Goal: Task Accomplishment & Management: Use online tool/utility

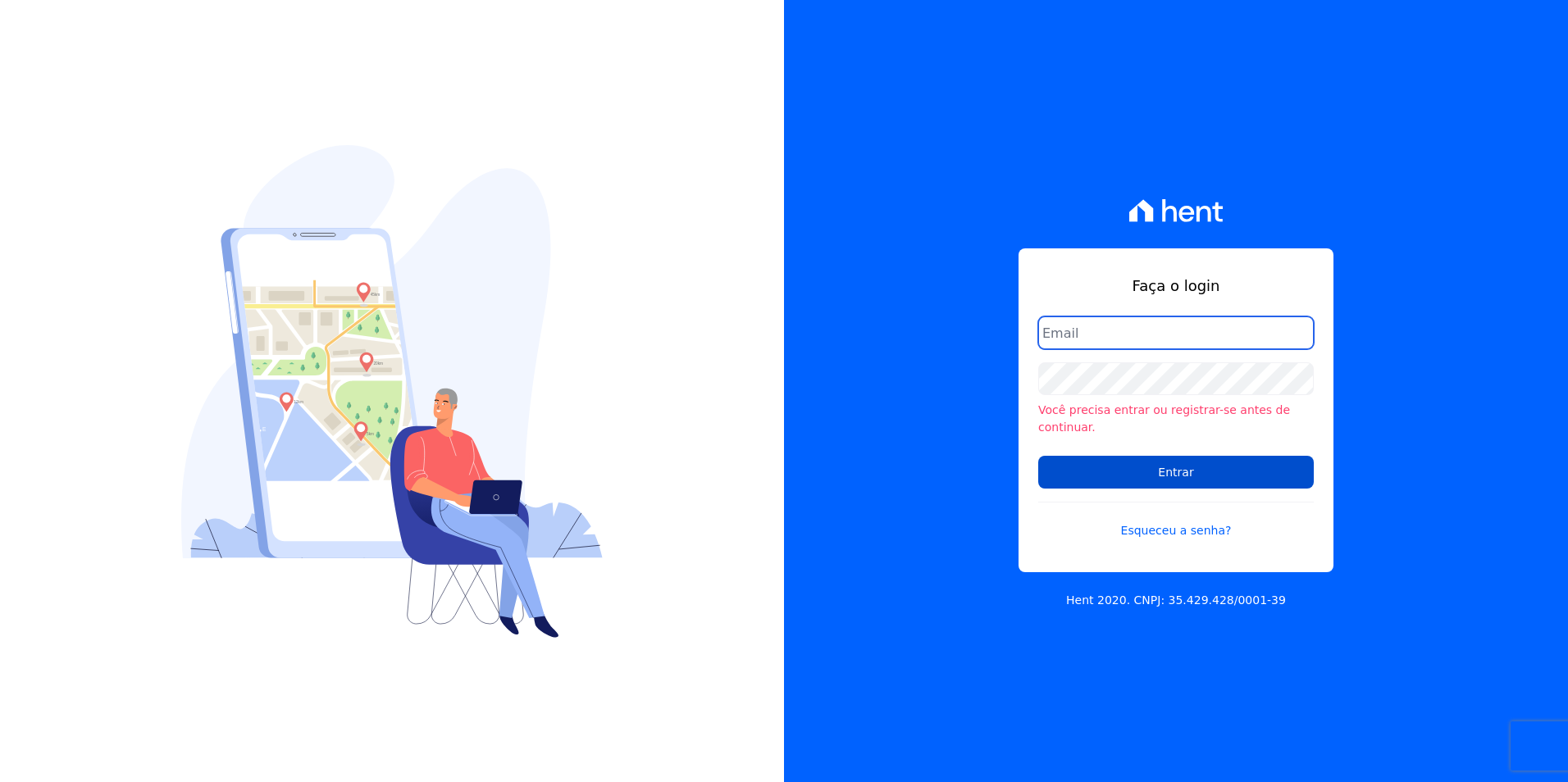
type input "barbara@blendi.com.br"
click at [1106, 473] on input "Entrar" at bounding box center [1176, 472] width 276 height 33
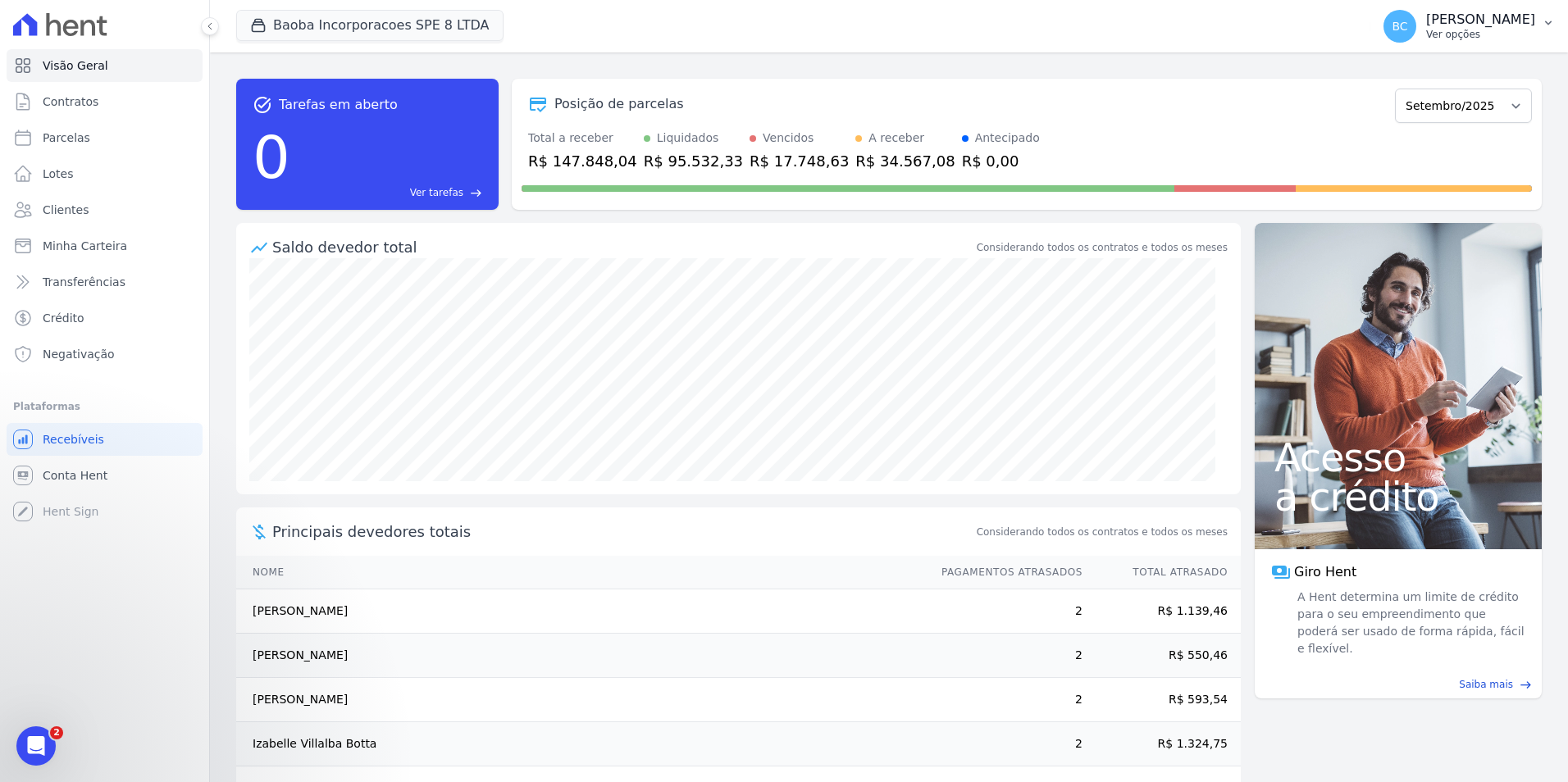
click at [1426, 36] on p "Ver opções" at bounding box center [1481, 34] width 109 height 13
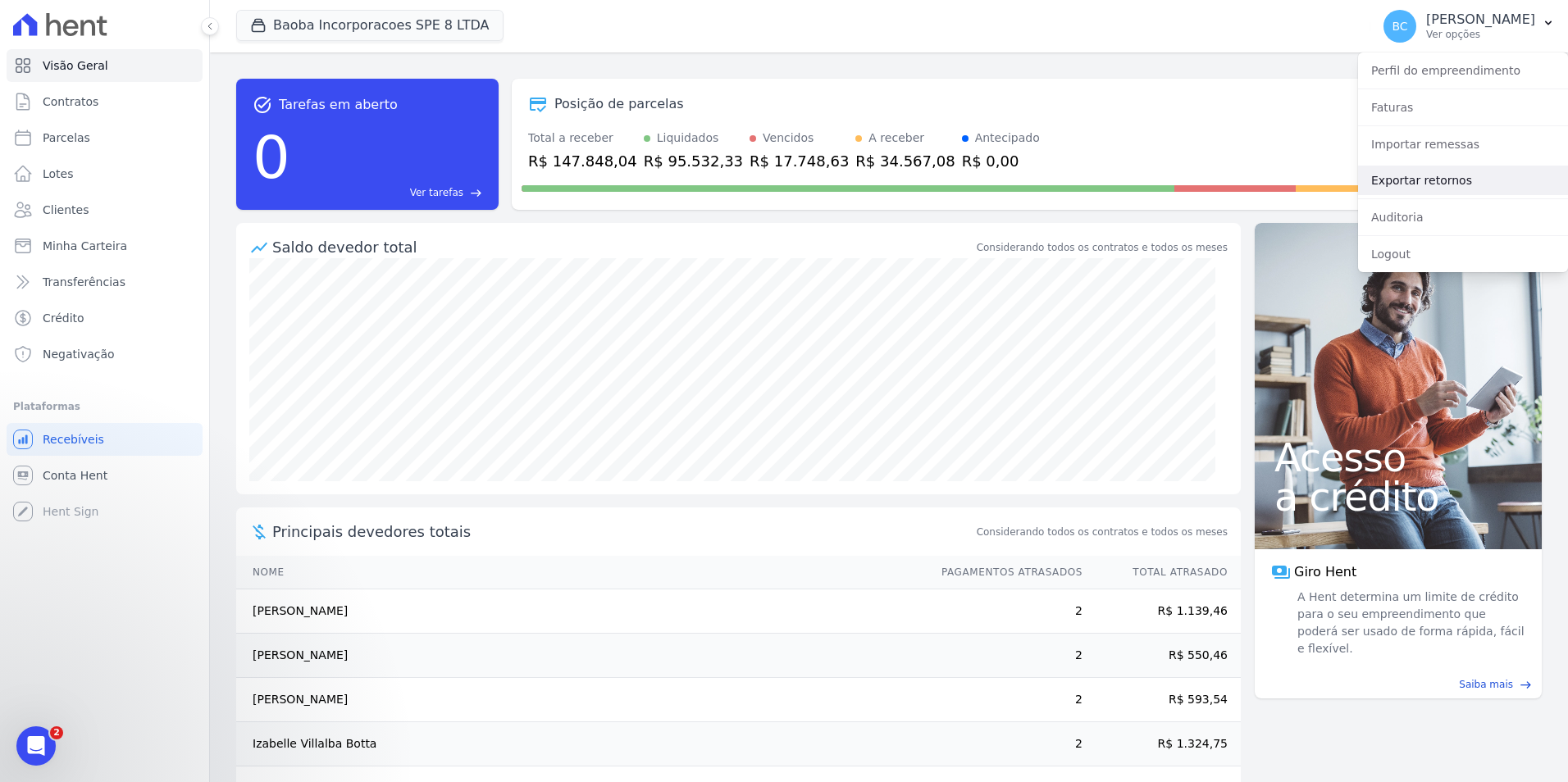
click at [1409, 173] on link "Exportar retornos" at bounding box center [1463, 181] width 210 height 30
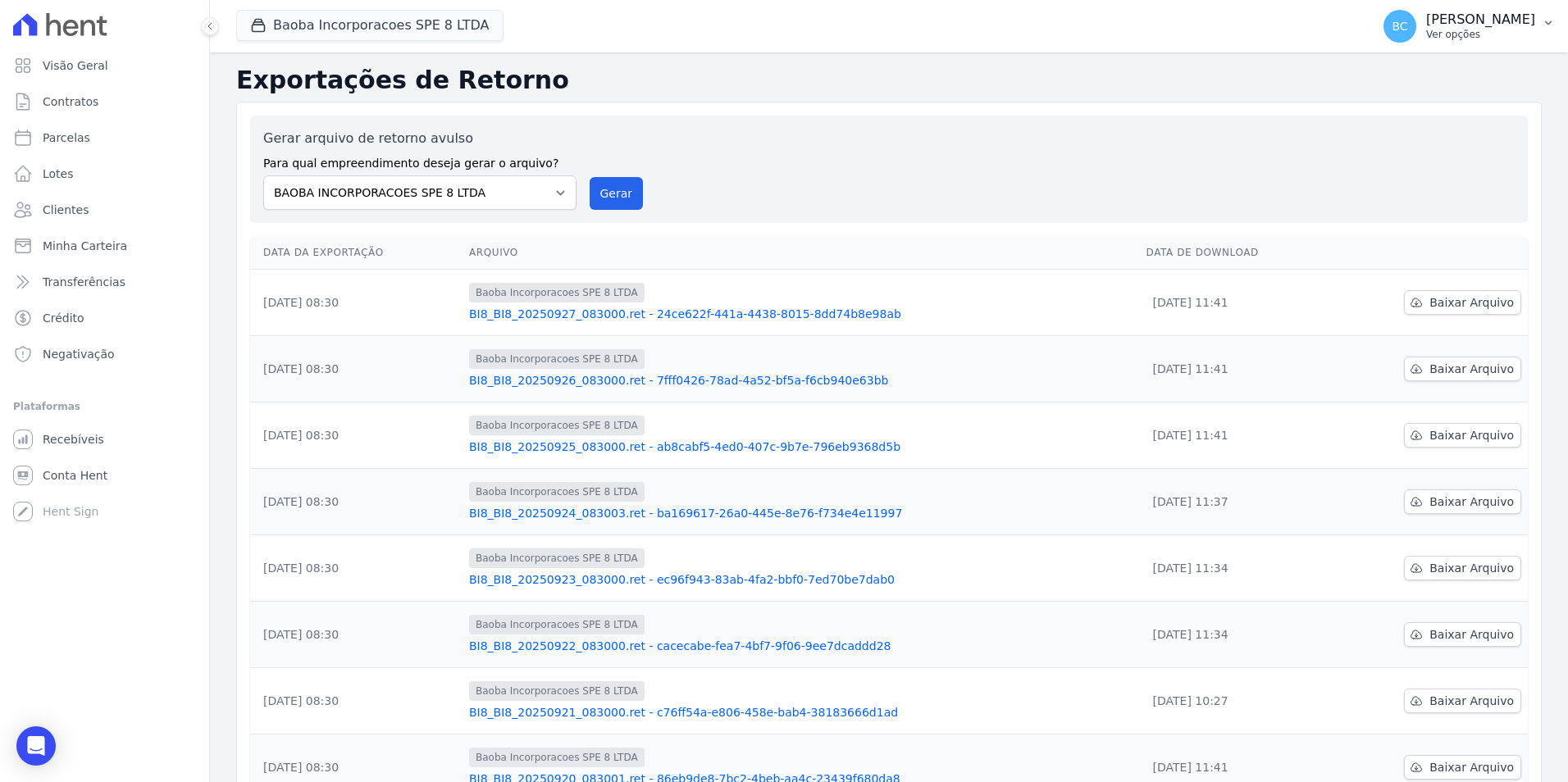
click at [1426, 33] on p "Ver opções" at bounding box center [1481, 34] width 109 height 13
click at [1398, 173] on link "Exportar retornos" at bounding box center [1463, 181] width 210 height 30
click at [1006, 191] on div "Gerar arquivo de retorno avulso Para qual empreendimento deseja gerar o arquivo…" at bounding box center [889, 169] width 1252 height 81
click at [589, 180] on button "Gerar" at bounding box center [616, 193] width 54 height 33
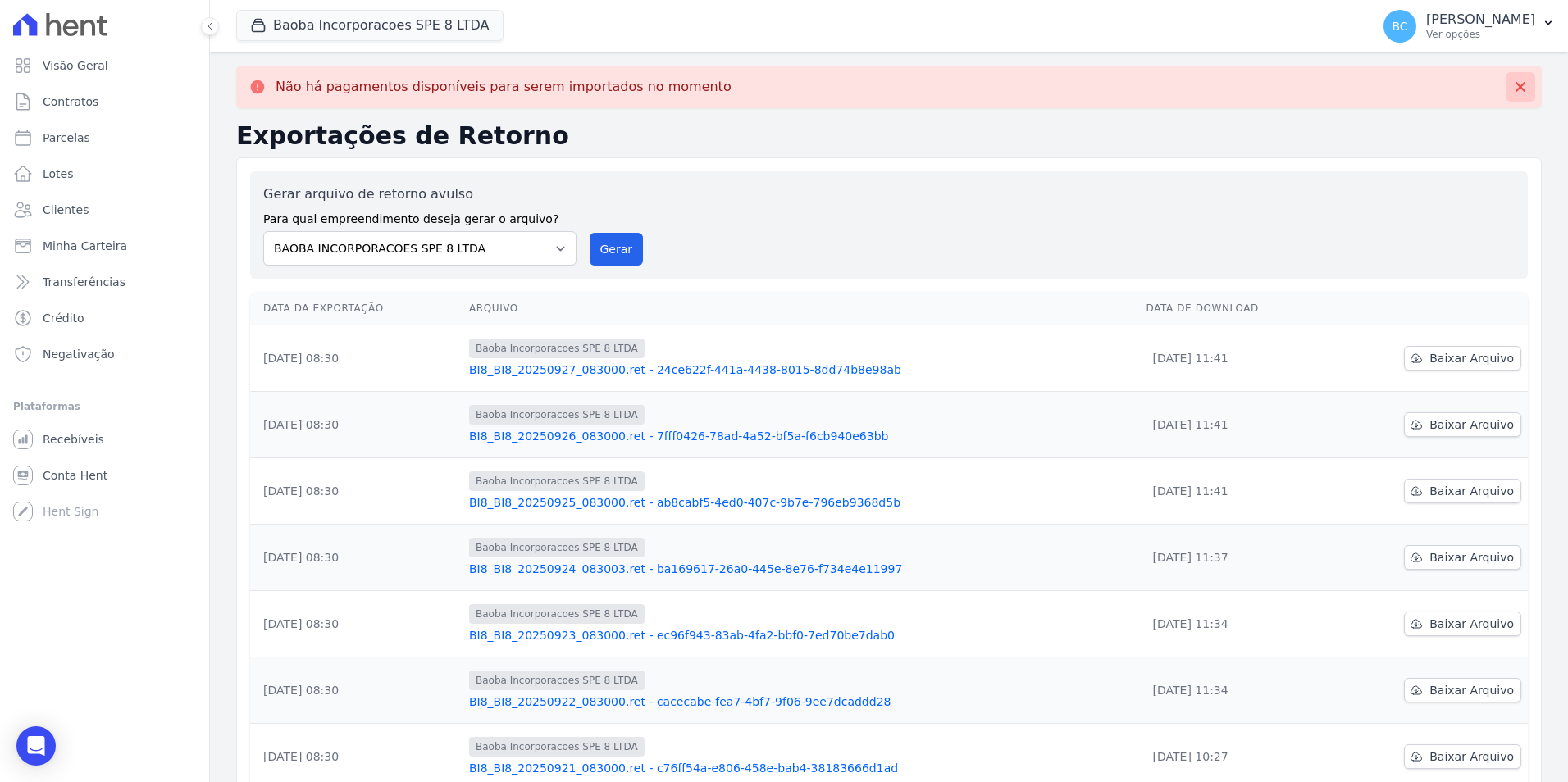
click at [1513, 87] on icon at bounding box center [1520, 86] width 17 height 17
